Goal: Transaction & Acquisition: Subscribe to service/newsletter

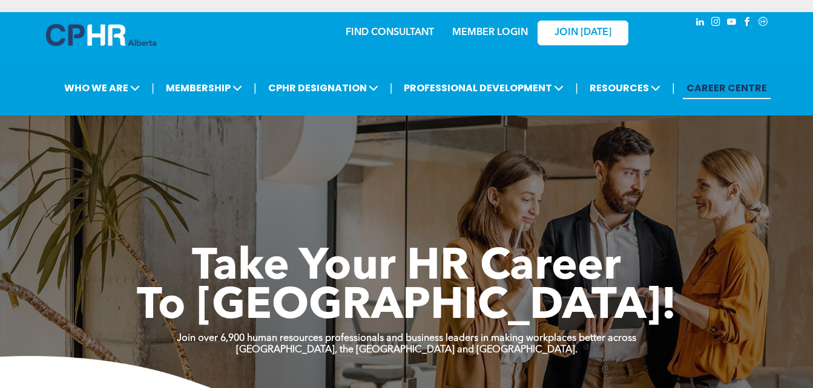
click at [495, 31] on link "MEMBER LOGIN" at bounding box center [490, 33] width 76 height 10
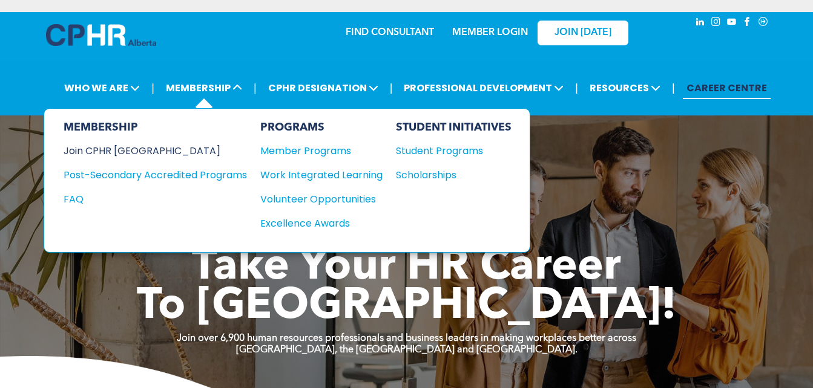
click at [142, 149] on div "Join CPHR [GEOGRAPHIC_DATA]" at bounding box center [146, 150] width 165 height 15
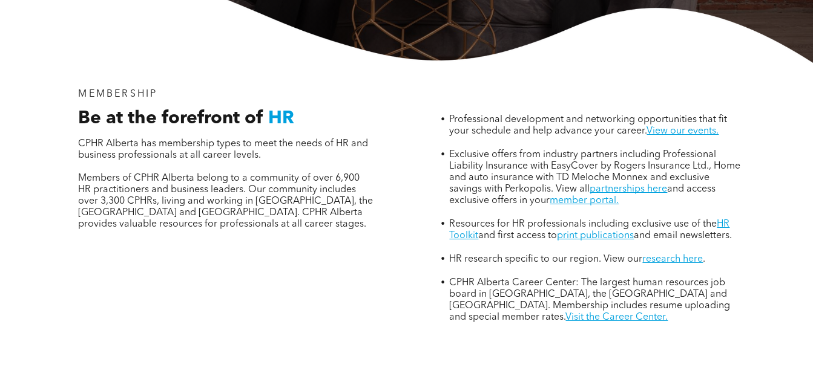
scroll to position [379, 0]
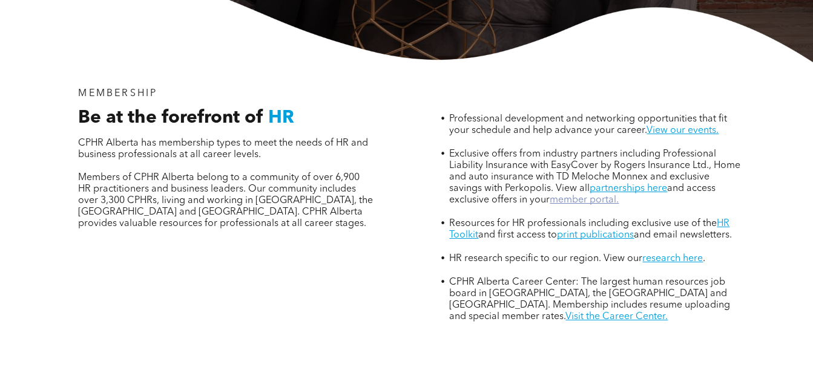
click at [568, 195] on link "member portal." at bounding box center [583, 200] width 69 height 10
